Goal: Transaction & Acquisition: Purchase product/service

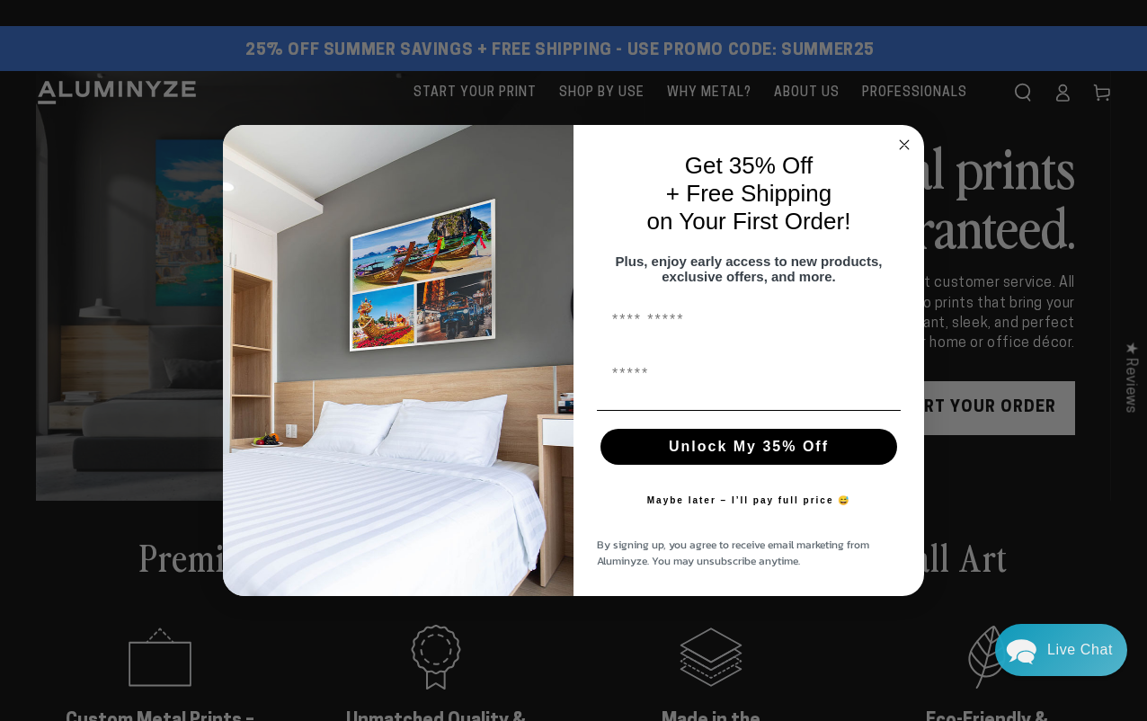
click at [904, 140] on icon "Close dialog" at bounding box center [904, 144] width 9 height 9
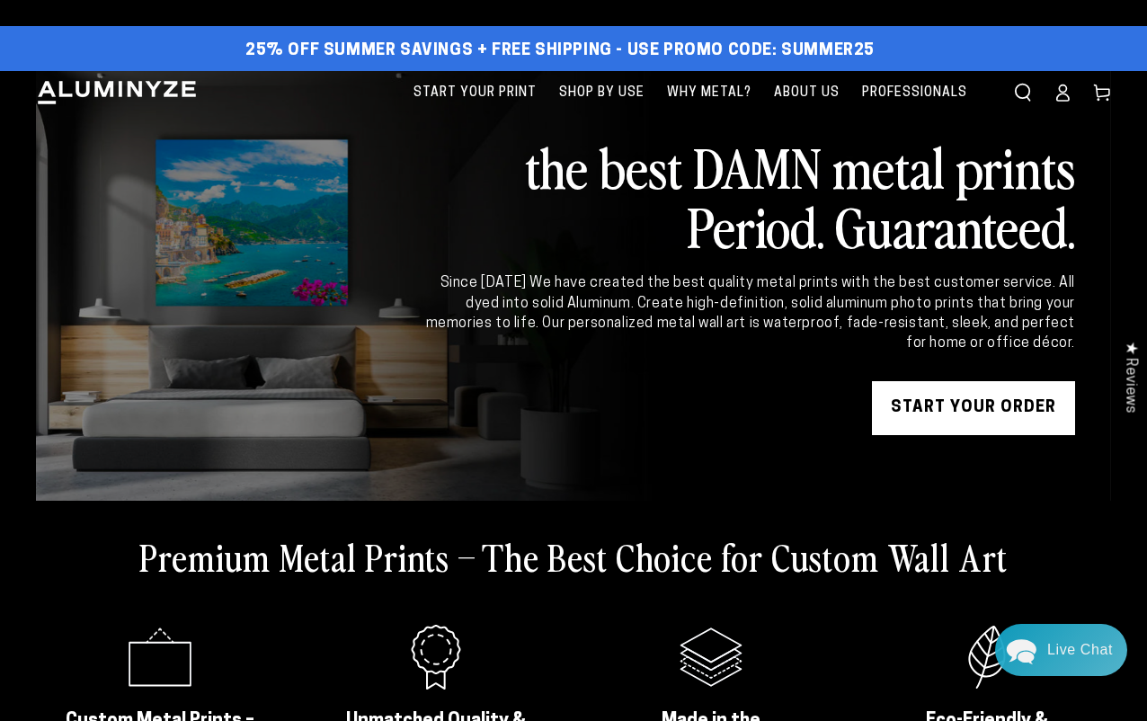
click at [968, 387] on link "START YOUR Order" at bounding box center [973, 408] width 203 height 54
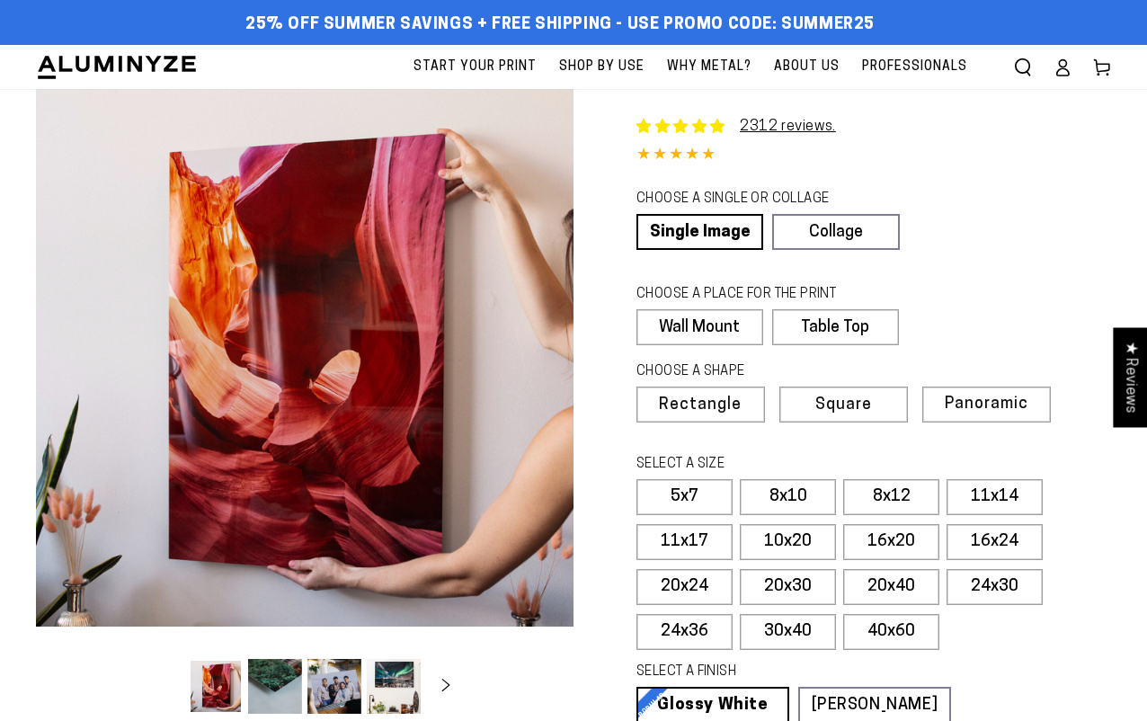
select select "**********"
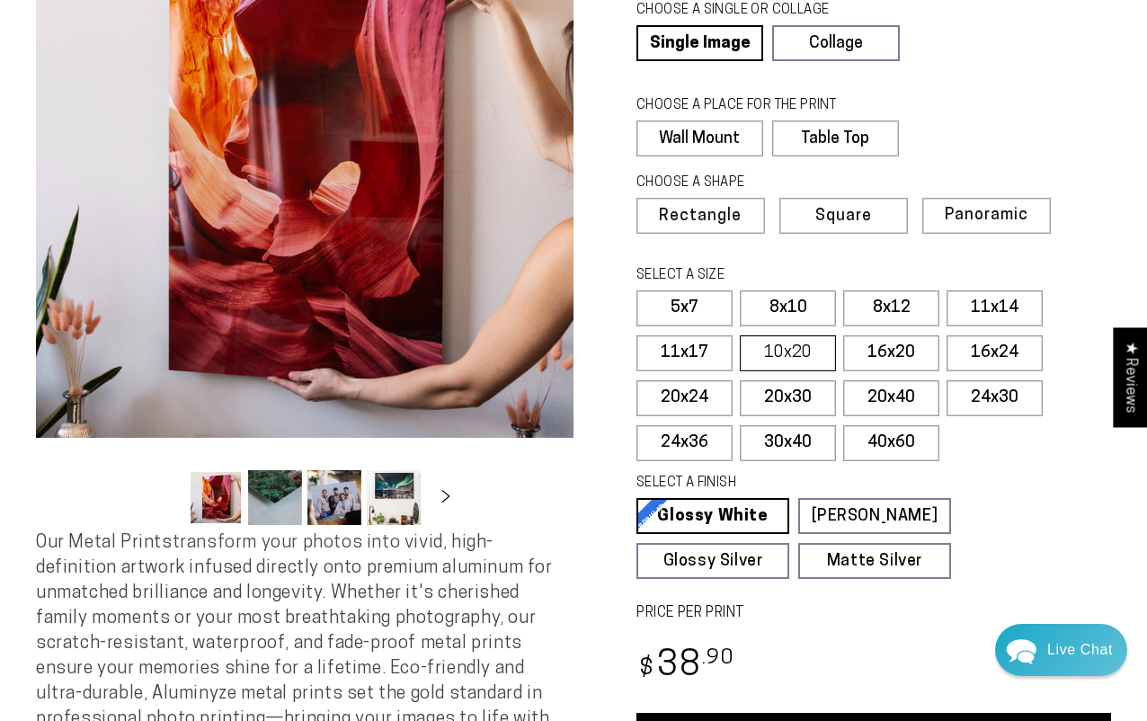
scroll to position [203, 0]
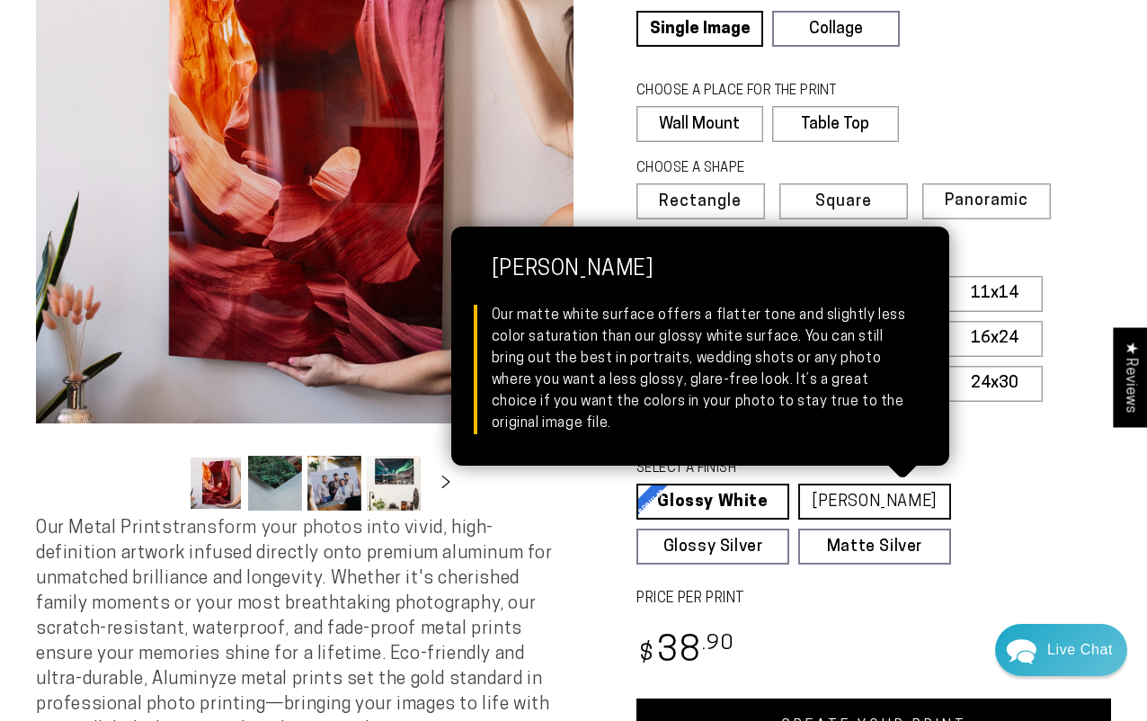
click at [869, 511] on link "Matte White Matte White Our matte white surface offers a flatter tone and sligh…" at bounding box center [875, 502] width 153 height 36
click at [874, 504] on link "Matte White Matte White Our matte white surface offers a flatter tone and sligh…" at bounding box center [875, 502] width 153 height 36
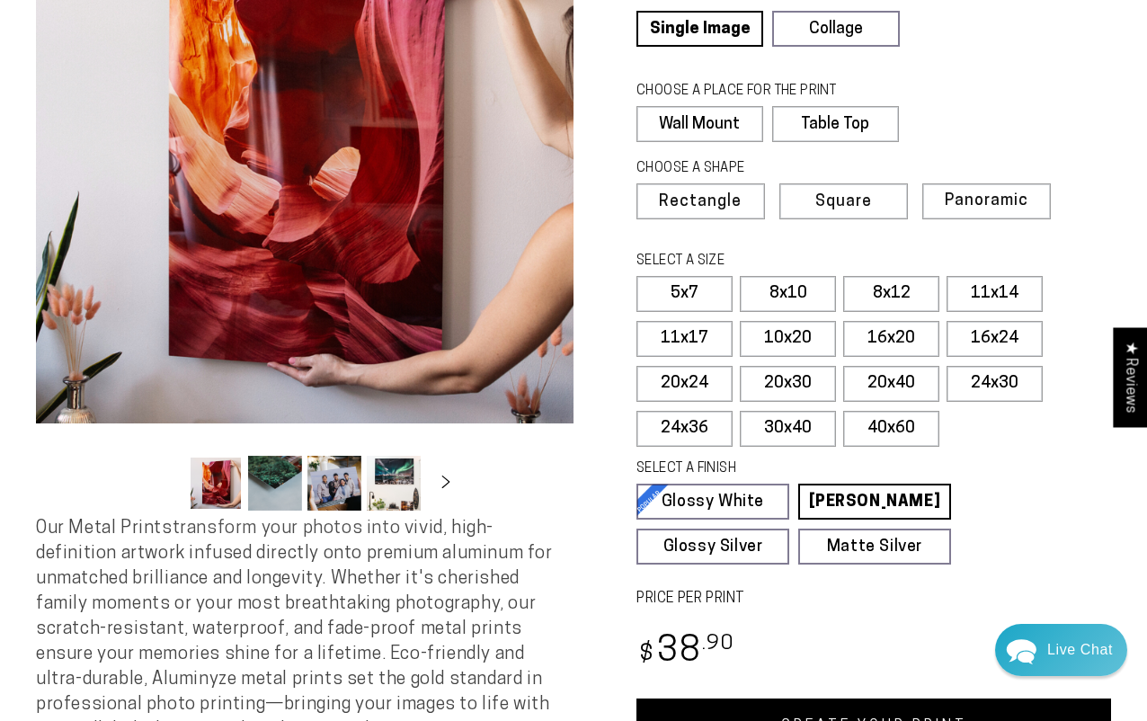
click at [999, 491] on fieldset "SELECT A FINISH Learn more Glossy White Glossy White Our bright white glossy su…" at bounding box center [868, 512] width 463 height 105
click at [1023, 336] on label "16x24" at bounding box center [995, 339] width 96 height 36
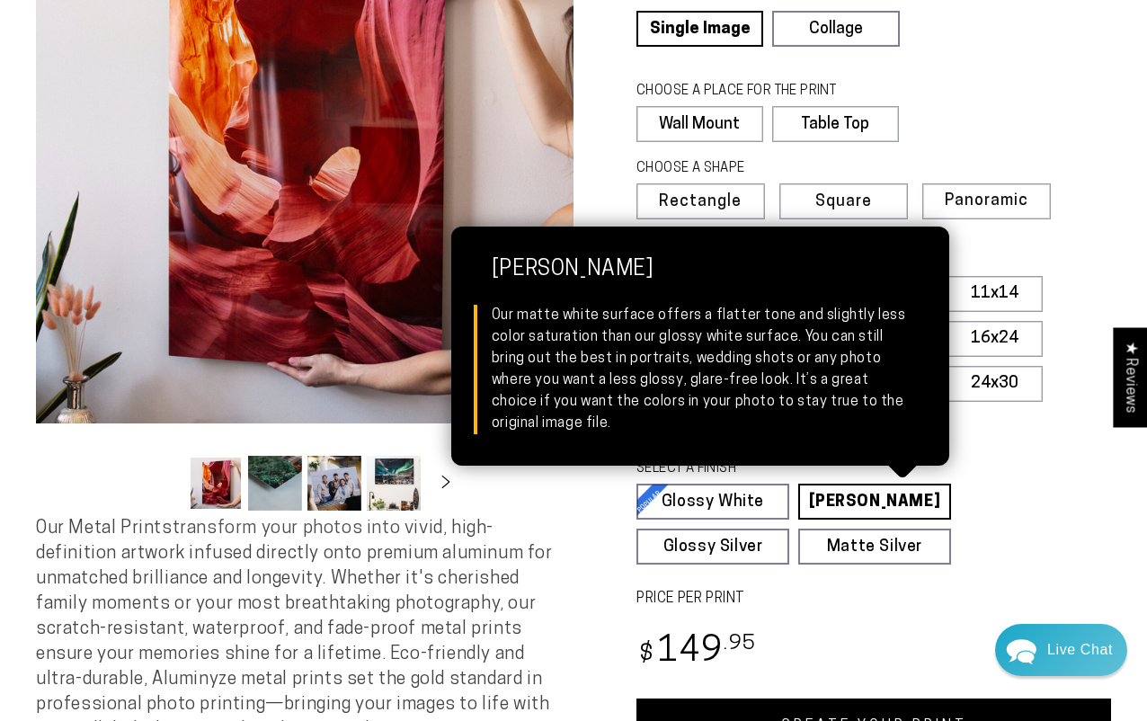
click at [901, 494] on link "Matte White Matte White Our matte white surface offers a flatter tone and sligh…" at bounding box center [875, 502] width 153 height 36
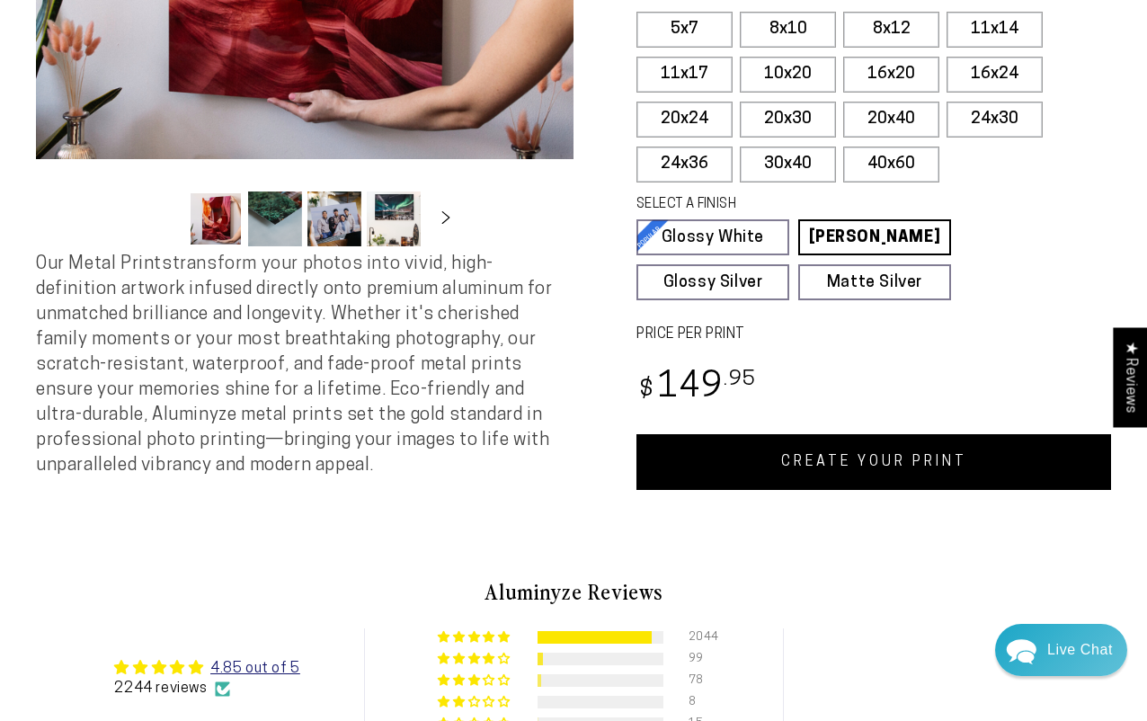
scroll to position [471, 0]
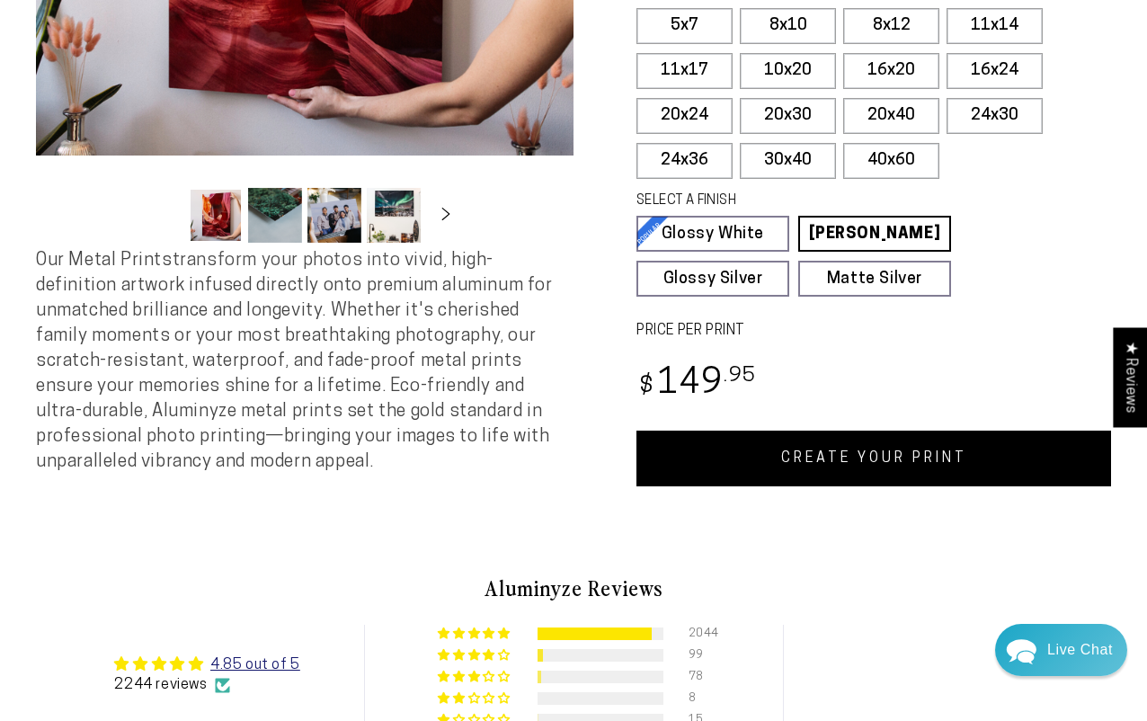
click at [954, 453] on link "CREATE YOUR PRINT" at bounding box center [874, 459] width 475 height 56
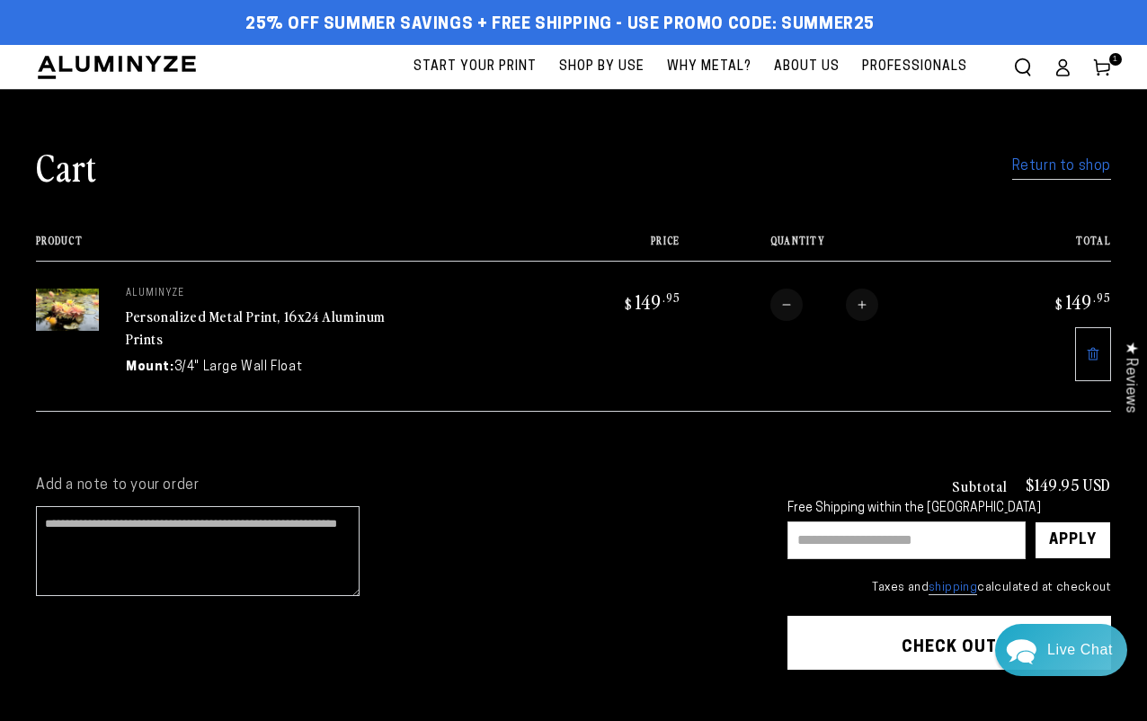
click at [119, 306] on td "aluminyze Personalized Metal Print, 16x24 Aluminum Prints Mount: 3/4" Large Wal…" at bounding box center [324, 336] width 451 height 150
click at [239, 355] on td "aluminyze Personalized Metal Print, 16x24 Aluminum Prints Mount: 3/4" Large Wal…" at bounding box center [324, 336] width 451 height 150
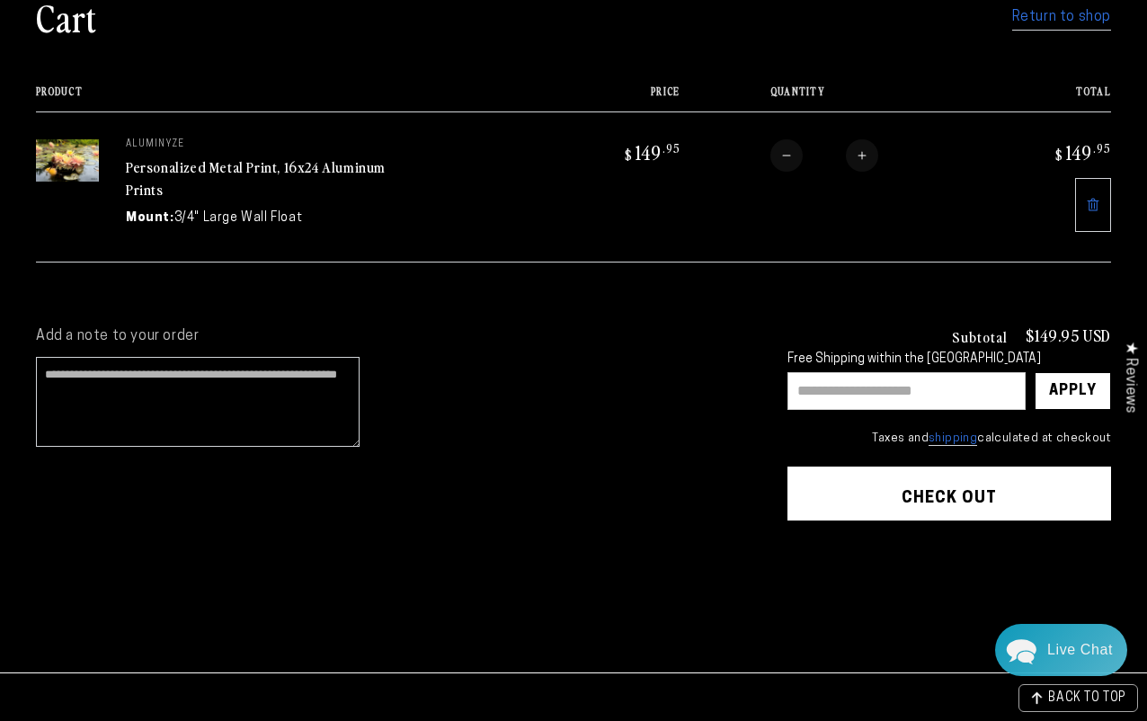
scroll to position [152, 0]
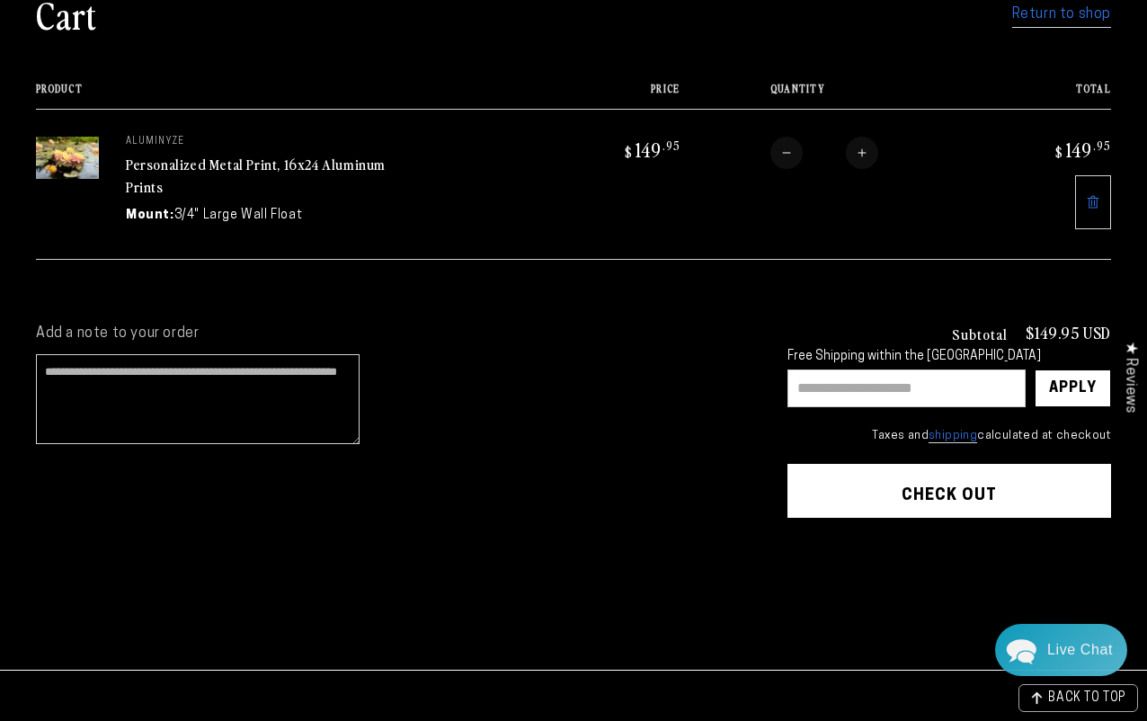
click at [968, 377] on input "text" at bounding box center [907, 389] width 238 height 38
type input "**********"
click at [1071, 395] on div "Apply" at bounding box center [1073, 388] width 48 height 36
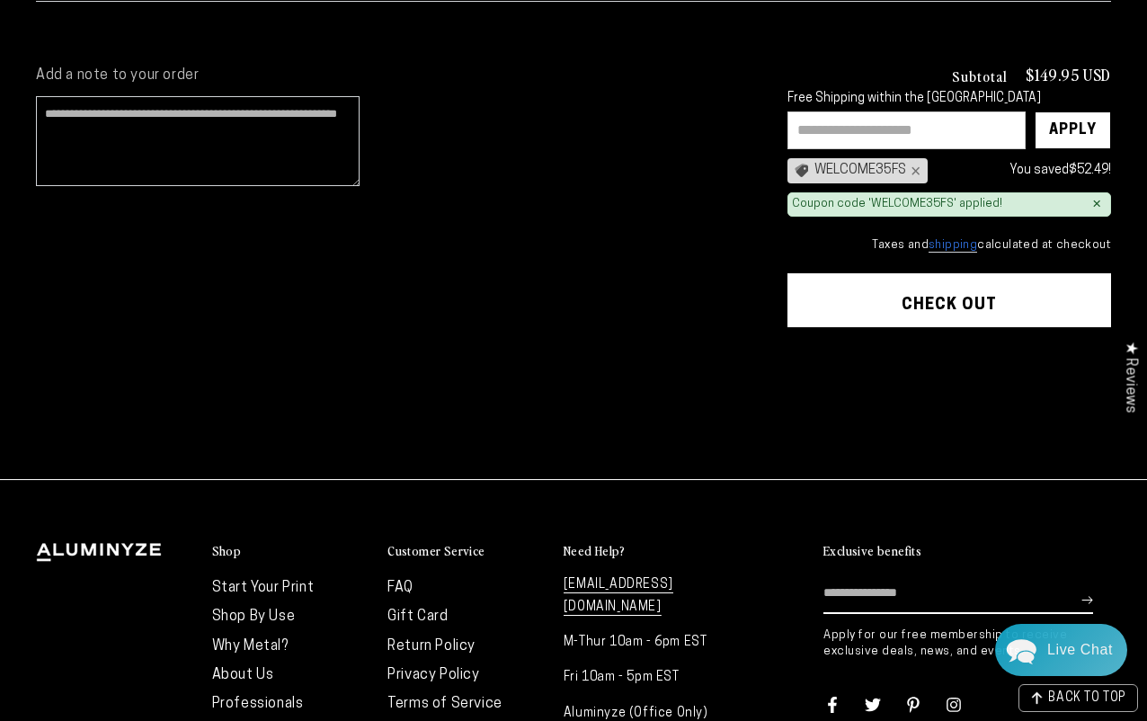
scroll to position [406, 0]
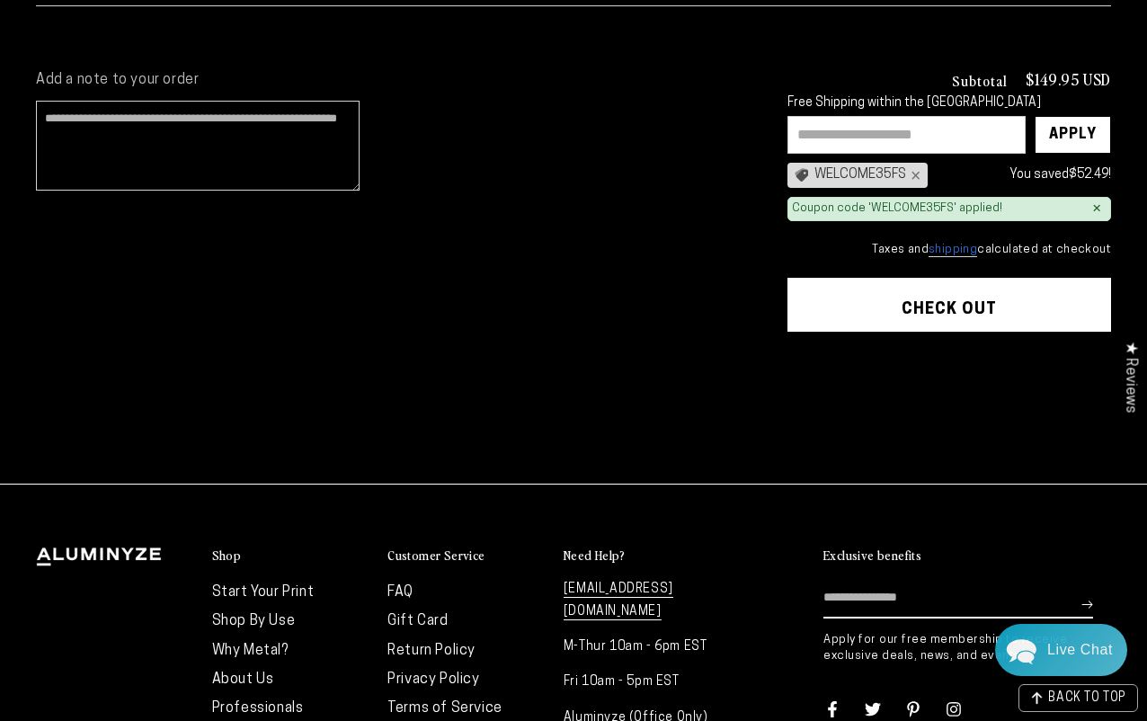
click at [795, 361] on shopify-apple-pay-button at bounding box center [793, 353] width 4 height 14
